Goal: Task Accomplishment & Management: Use online tool/utility

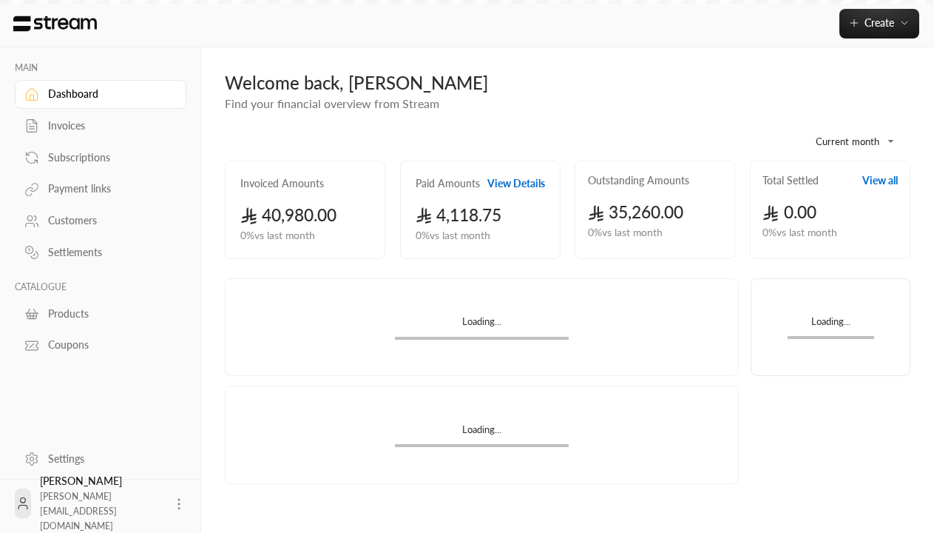
click at [98, 313] on div "Products" at bounding box center [108, 313] width 120 height 15
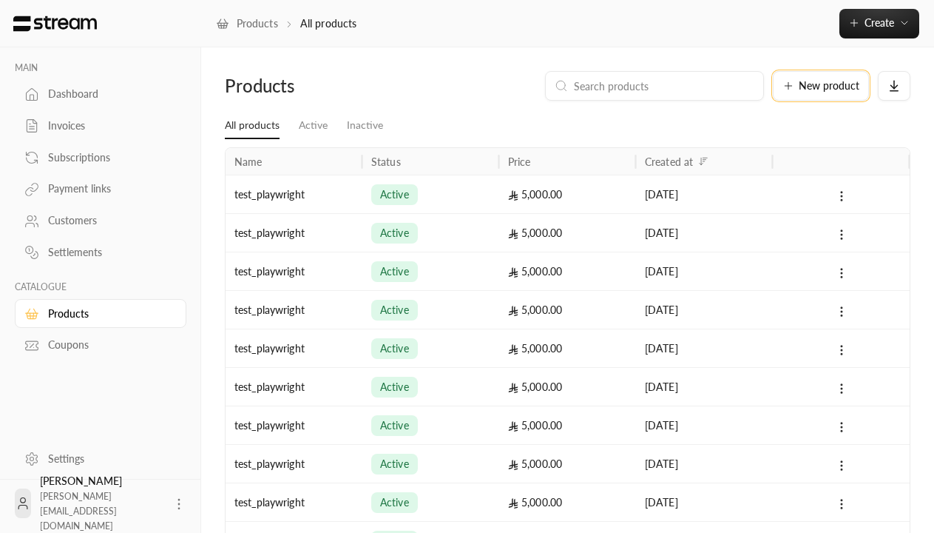
click at [821, 86] on span "New product" at bounding box center [829, 86] width 61 height 10
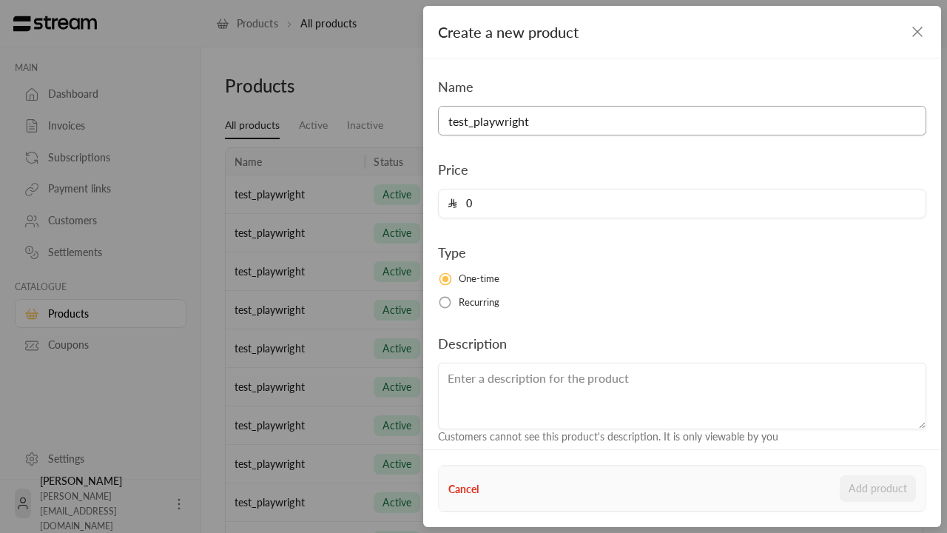
type input "test_playwright"
type input "5000"
click at [878, 488] on button "Add product" at bounding box center [878, 488] width 76 height 27
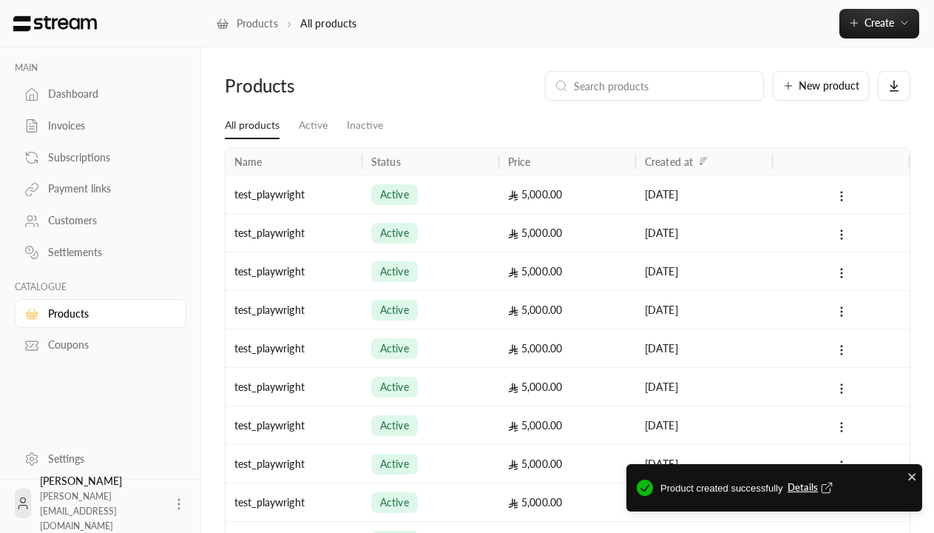
click at [811, 487] on span "Details" at bounding box center [812, 487] width 49 height 15
